Goal: Check status: Check status

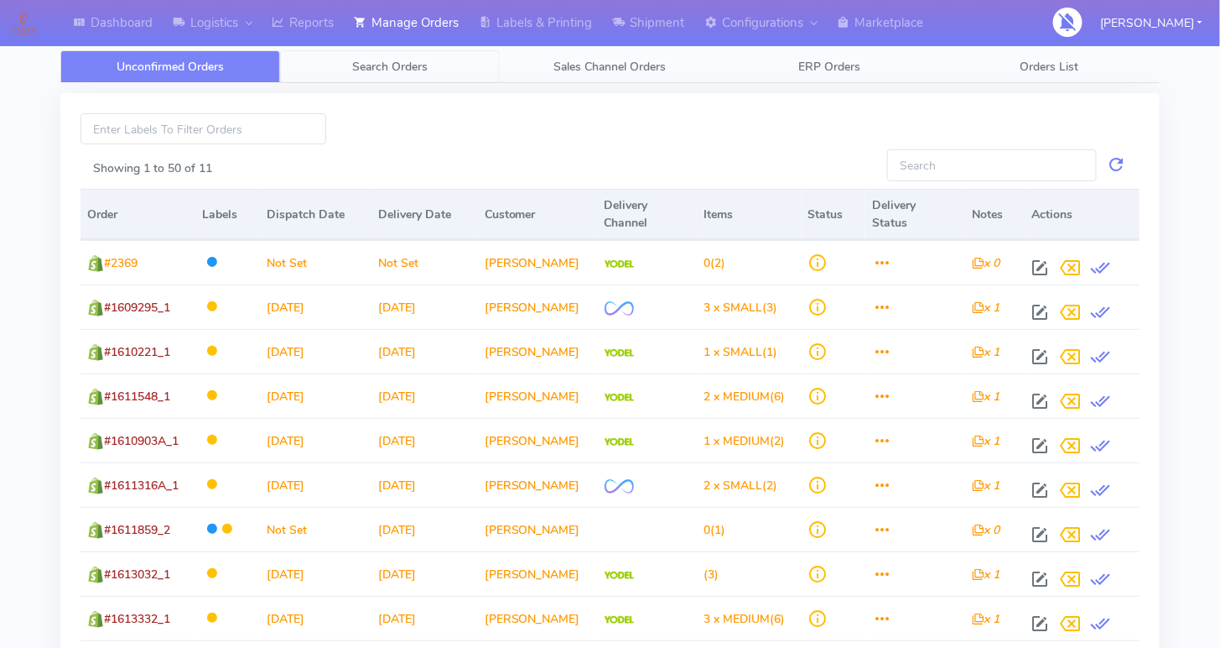
click at [390, 75] on link "Search Orders" at bounding box center [390, 66] width 220 height 33
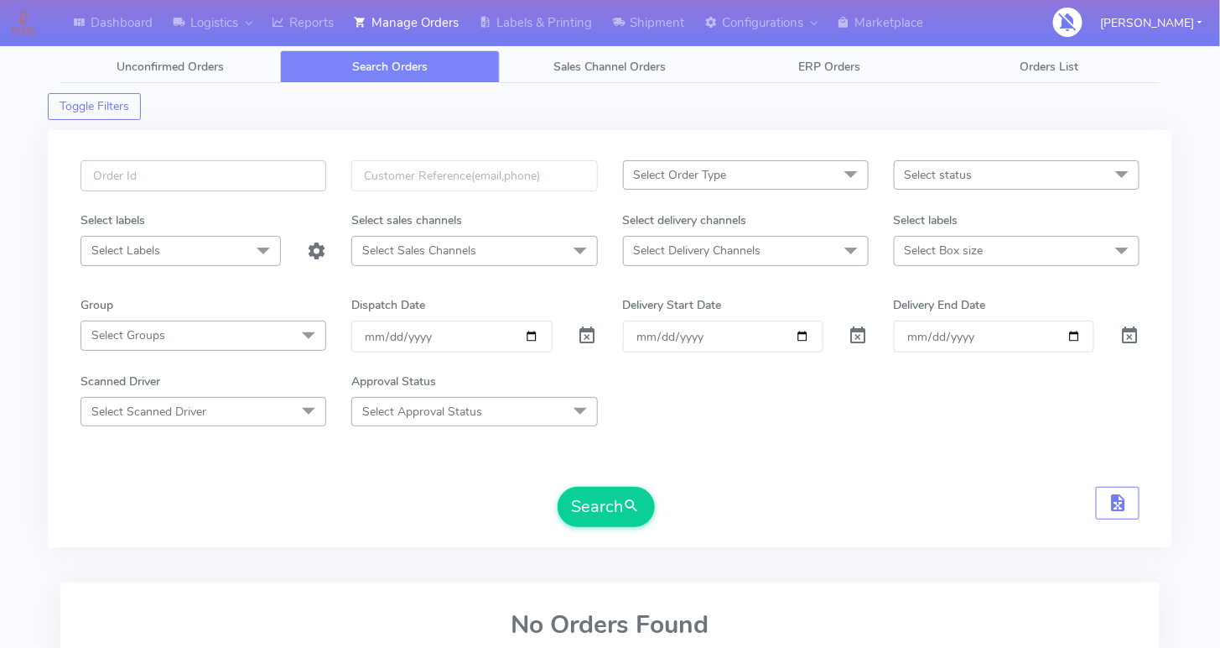
click at [189, 175] on input "text" at bounding box center [204, 175] width 246 height 31
paste input "1615131_1"
type input "1615131_1"
click at [581, 335] on span at bounding box center [588, 339] width 20 height 16
click at [601, 515] on button "Search" at bounding box center [606, 507] width 97 height 40
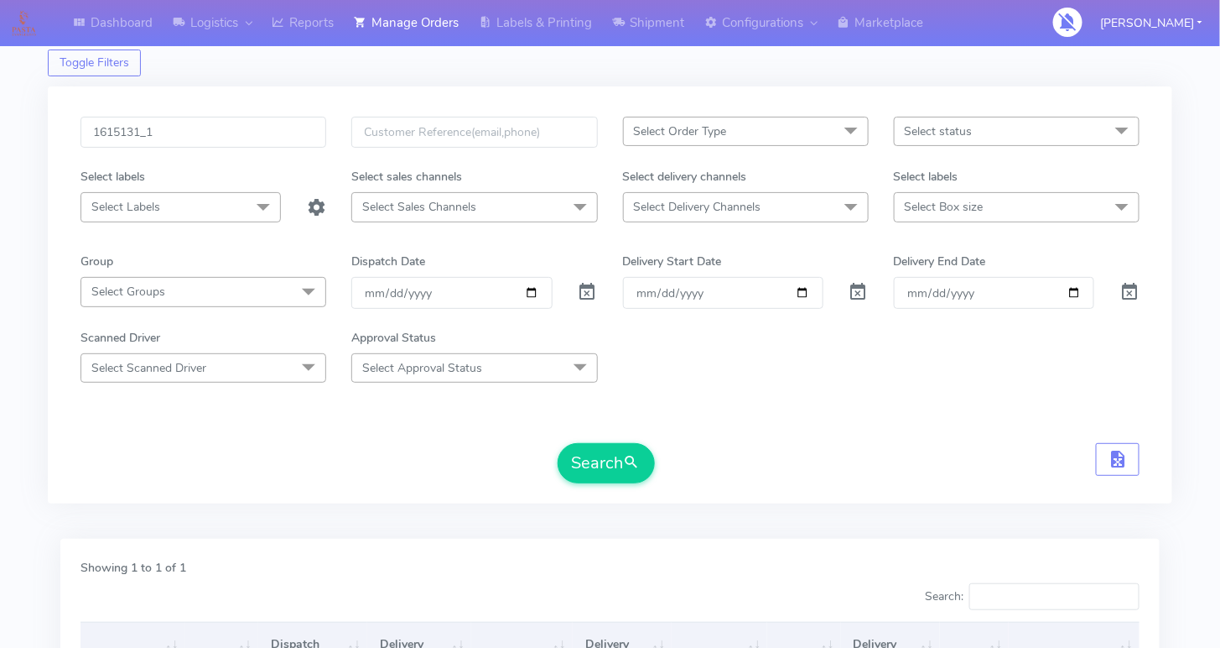
scroll to position [22, 0]
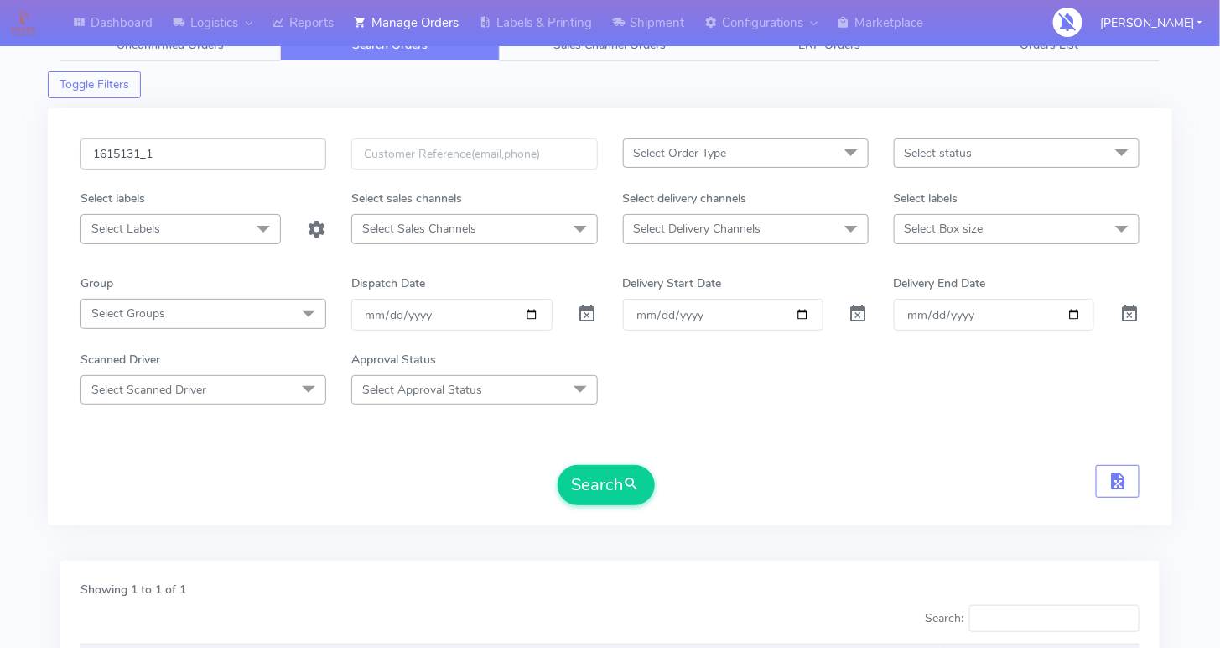
click at [190, 143] on input "1615131_1" at bounding box center [204, 153] width 246 height 31
paste input "2"
click at [602, 475] on button "Search" at bounding box center [606, 485] width 97 height 40
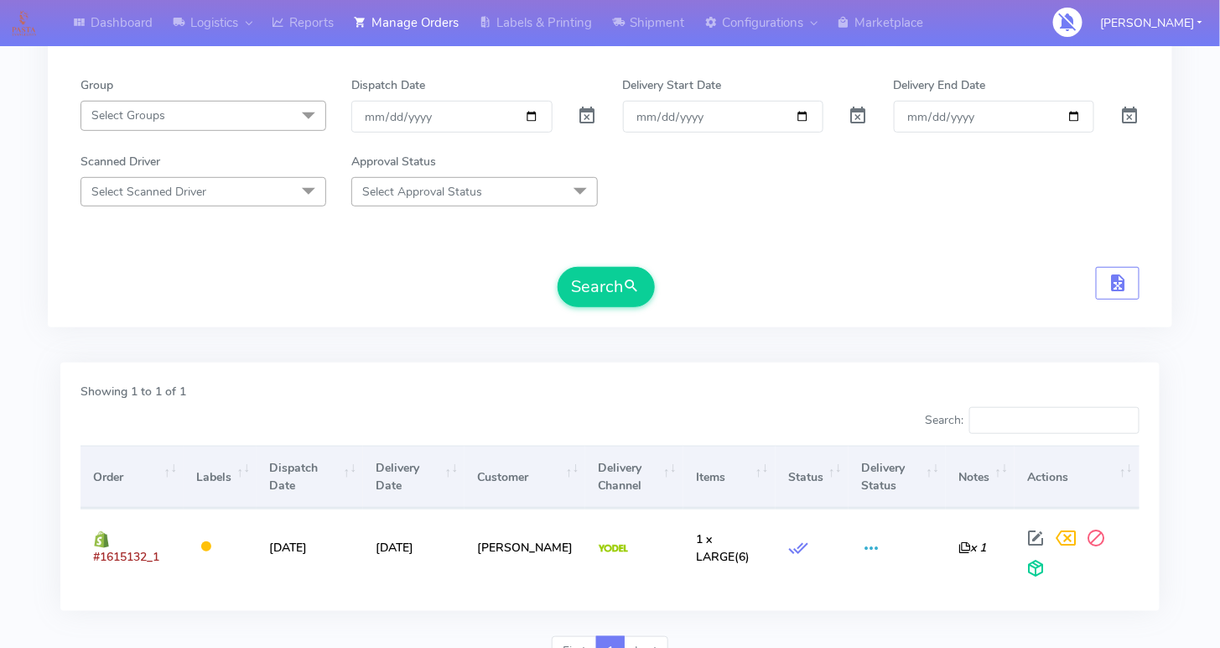
scroll to position [0, 0]
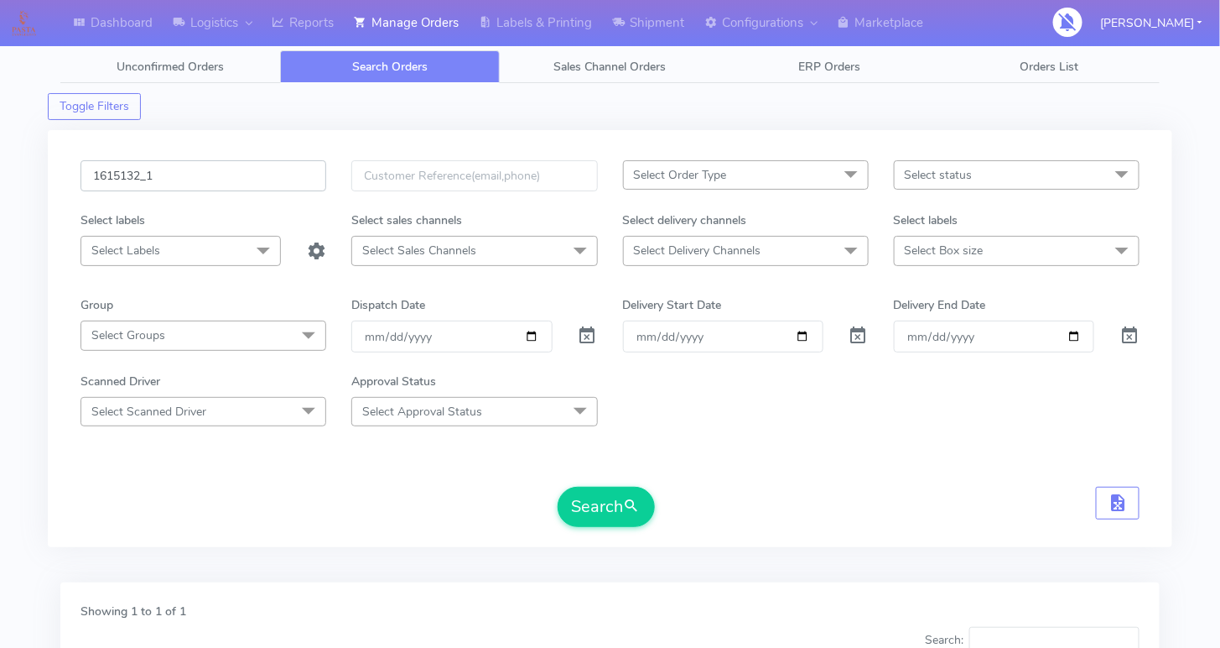
click at [264, 176] on input "1615132_1" at bounding box center [204, 175] width 246 height 31
click at [264, 177] on input "1615132_1" at bounding box center [204, 175] width 246 height 31
paste input "808"
type input "1615808"
click at [586, 331] on span at bounding box center [588, 339] width 20 height 16
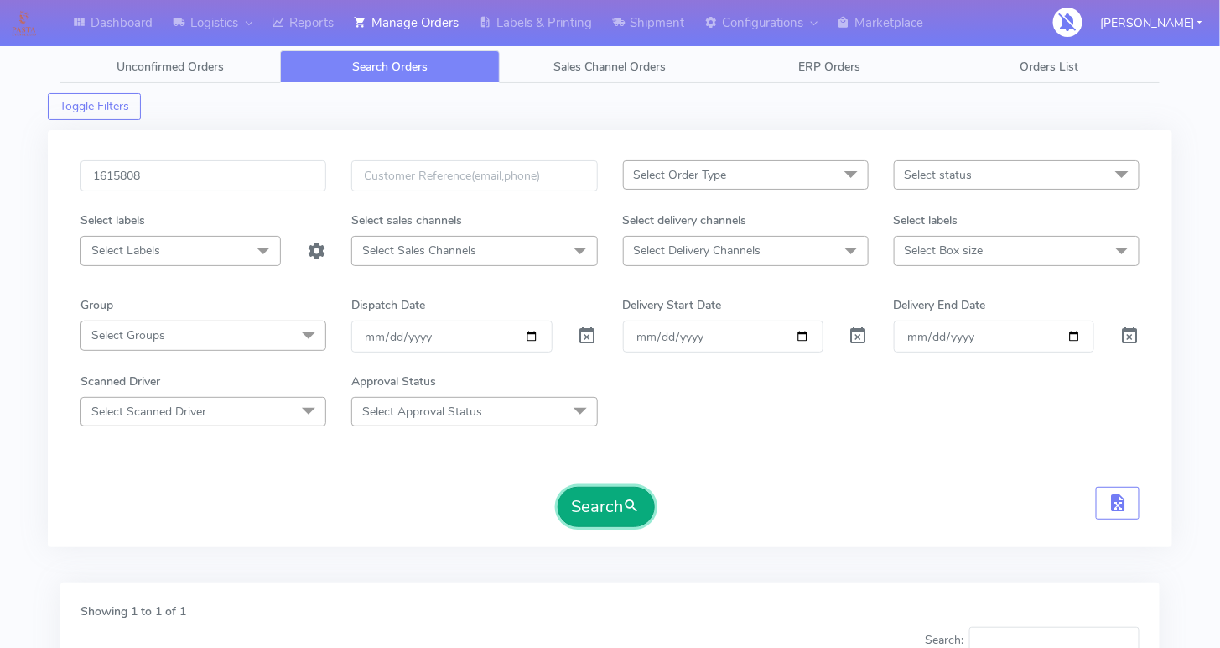
click at [587, 511] on button "Search" at bounding box center [606, 507] width 97 height 40
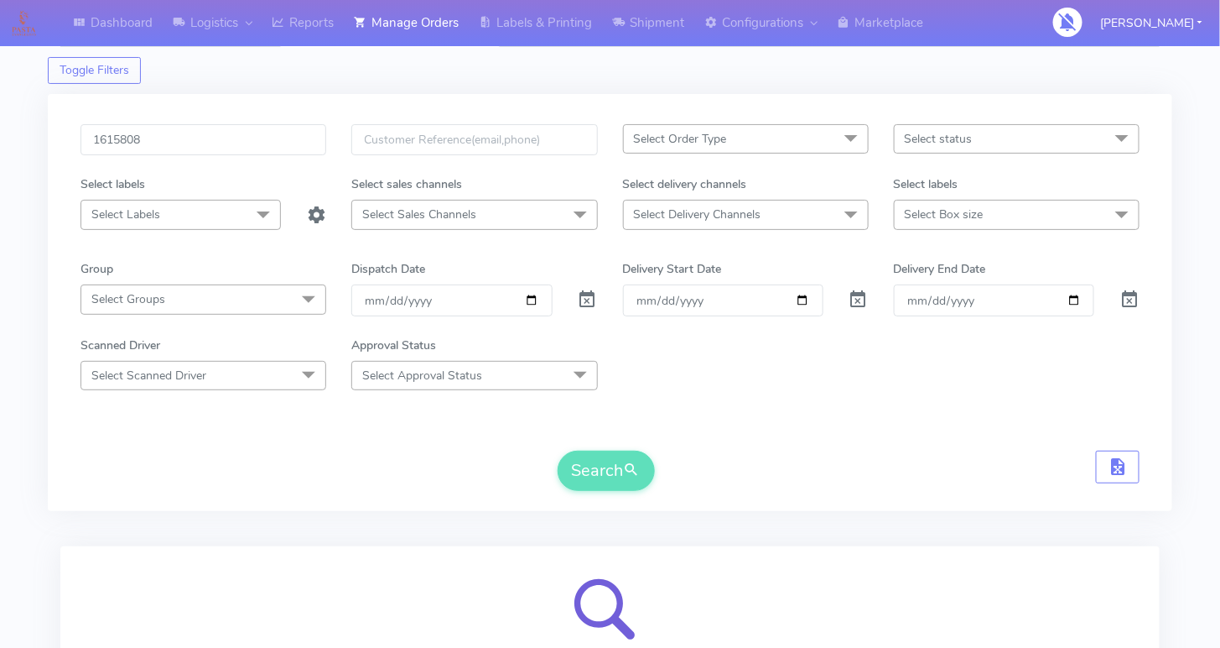
scroll to position [215, 0]
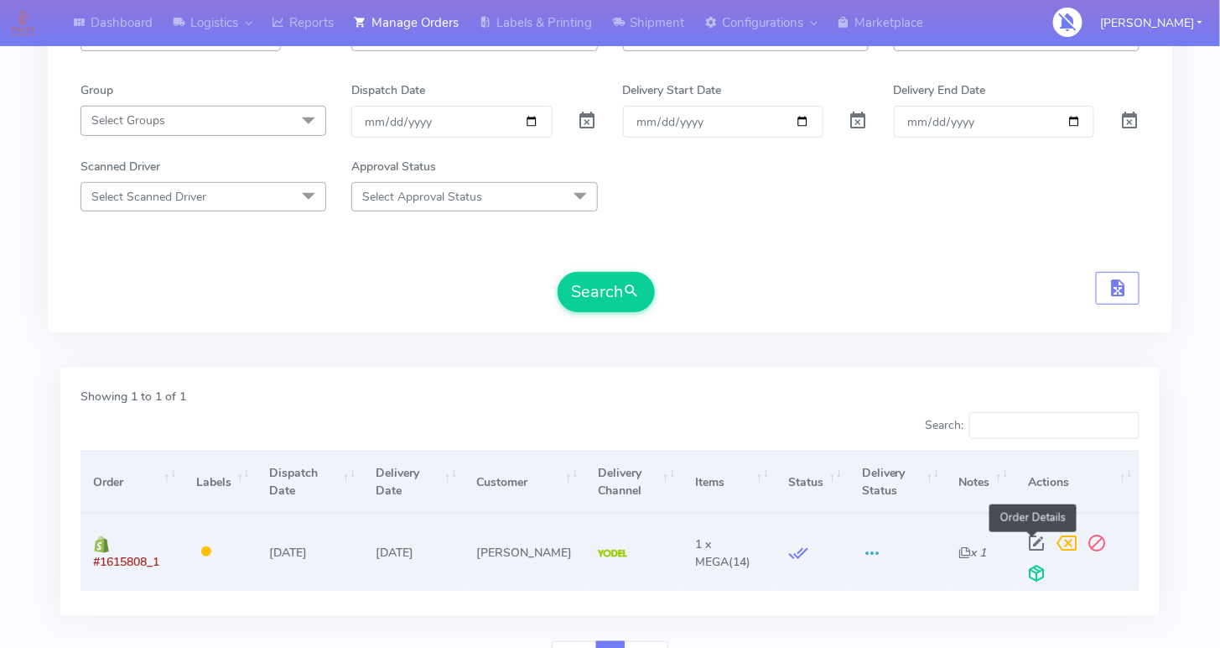
click at [1029, 539] on span at bounding box center [1037, 547] width 30 height 16
select select "5"
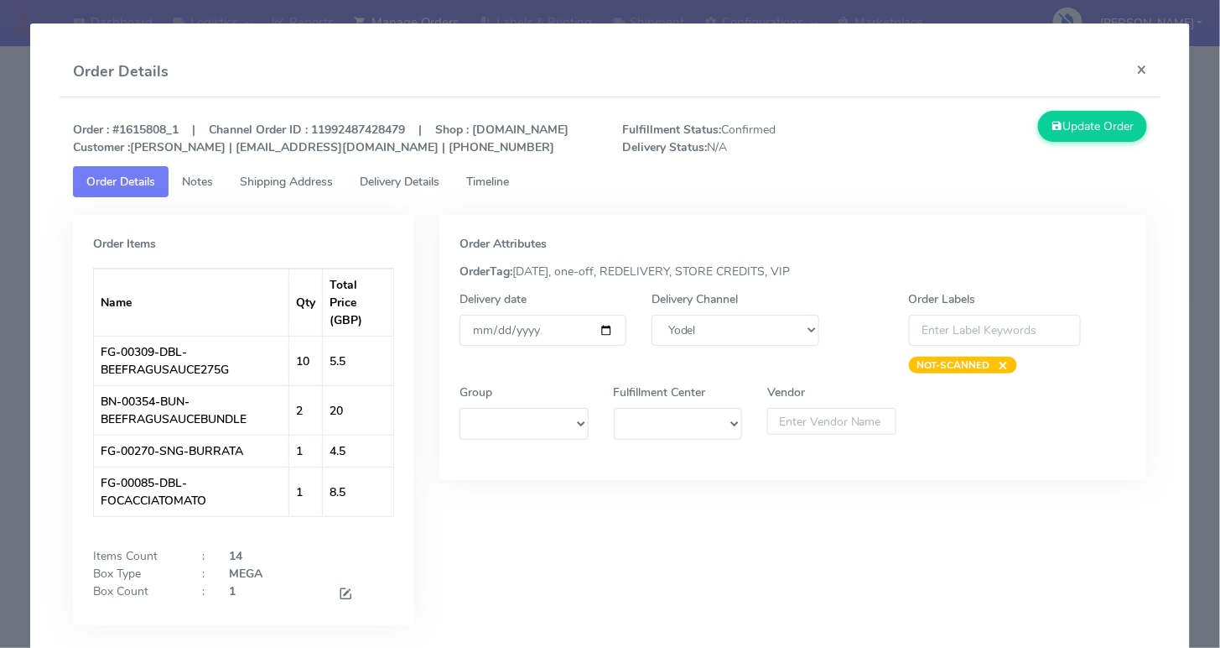
click at [490, 190] on span "Timeline" at bounding box center [487, 182] width 43 height 16
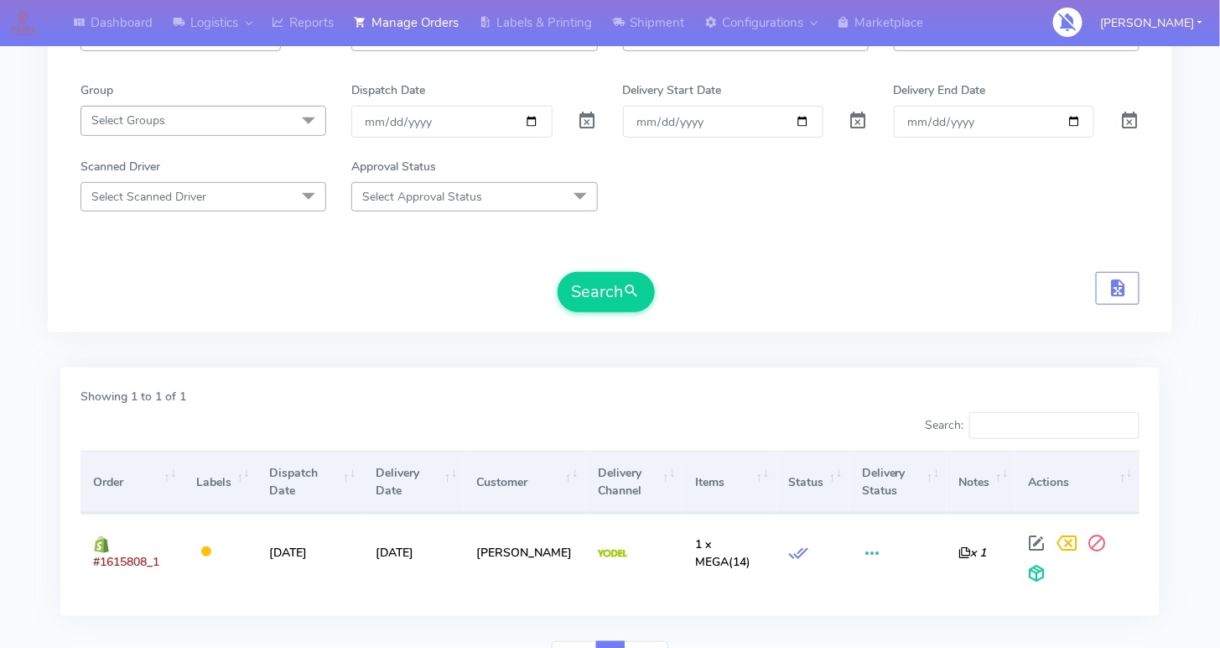
scroll to position [0, 0]
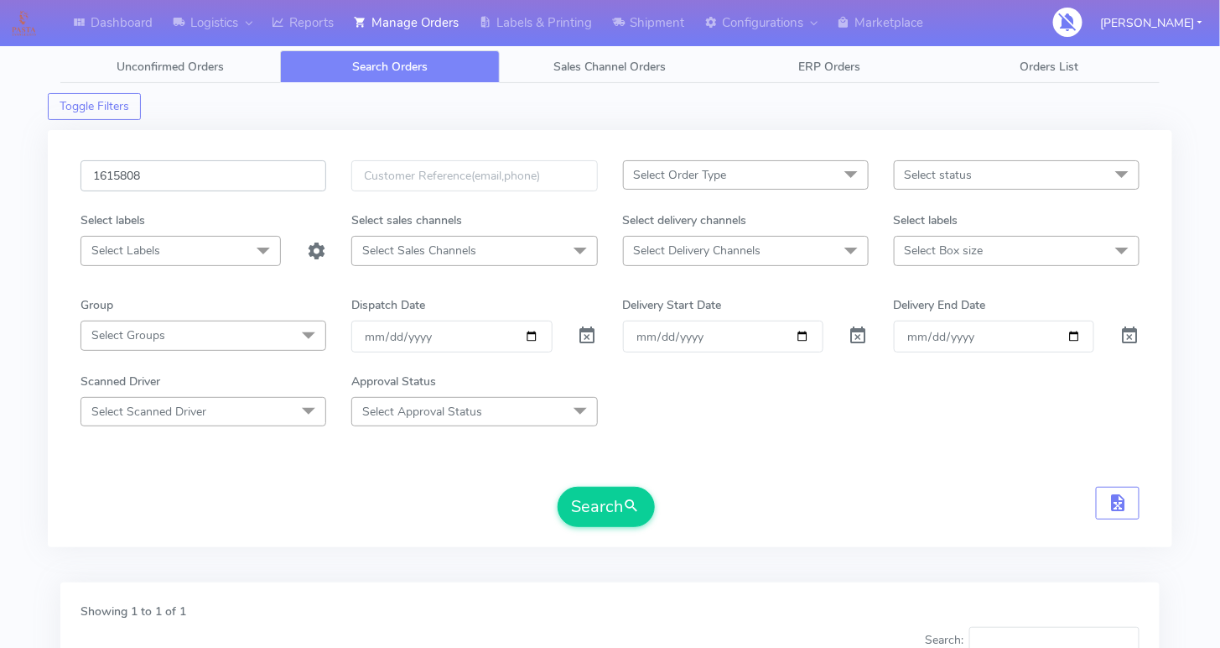
click at [178, 175] on input "1615808" at bounding box center [204, 175] width 246 height 31
paste input "328_1"
type input "1615328_1"
click at [600, 519] on button "Search" at bounding box center [606, 507] width 97 height 40
